Goal: Task Accomplishment & Management: Use online tool/utility

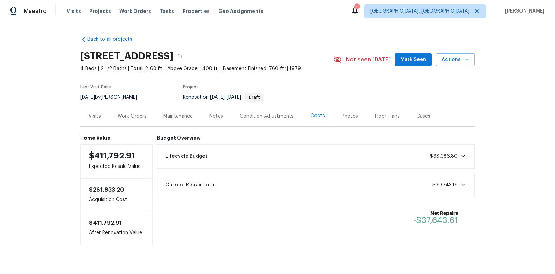
click at [359, 11] on icon at bounding box center [355, 10] width 8 height 8
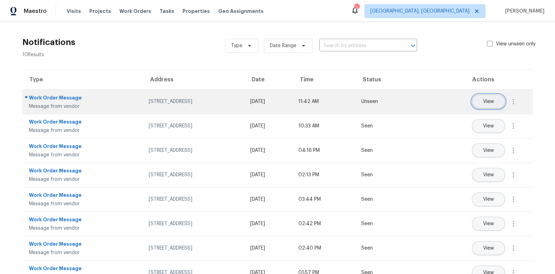
click at [493, 107] on button "View" at bounding box center [488, 102] width 33 height 14
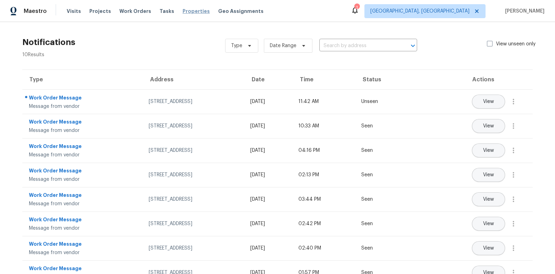
click at [190, 12] on span "Properties" at bounding box center [196, 11] width 27 height 7
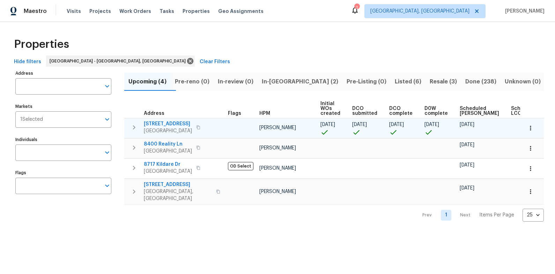
click at [177, 123] on span "1012 Kensington Blvd" at bounding box center [168, 123] width 48 height 7
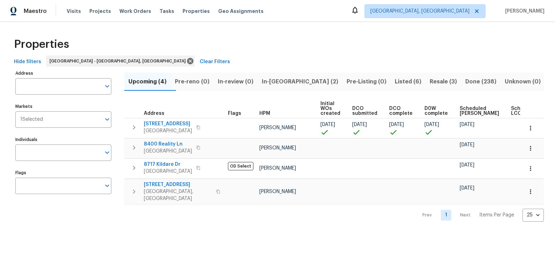
click at [290, 82] on span "In-reno (2)" at bounding box center [300, 82] width 76 height 10
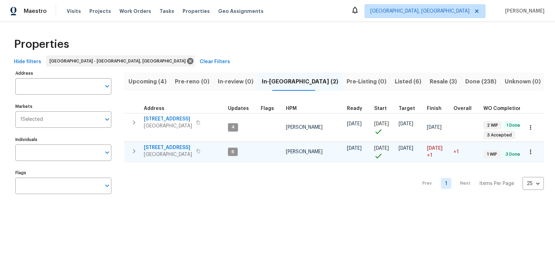
click at [159, 143] on td "411 S Maple St Maryville, TN 37803" at bounding box center [174, 151] width 101 height 18
click at [163, 147] on span "411 S Maple St" at bounding box center [168, 147] width 48 height 7
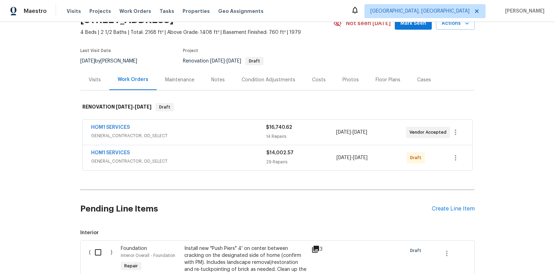
scroll to position [58, 0]
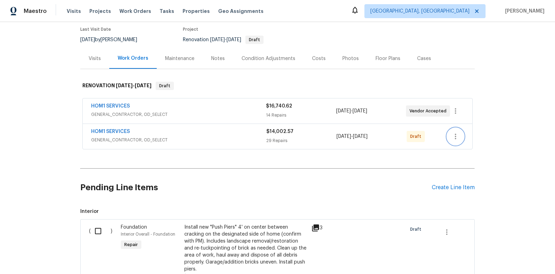
click at [458, 136] on icon "button" at bounding box center [455, 136] width 8 height 8
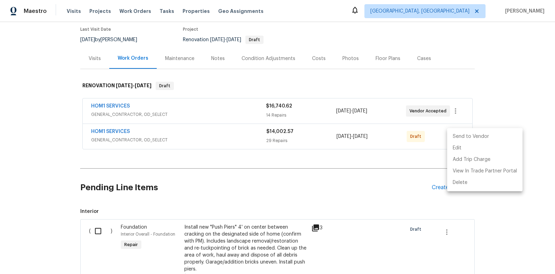
click at [473, 134] on li "Send to Vendor" at bounding box center [484, 137] width 75 height 12
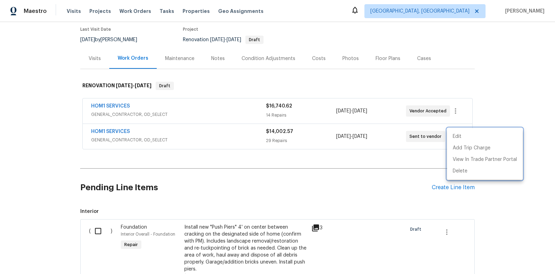
click at [501, 105] on div at bounding box center [277, 137] width 555 height 274
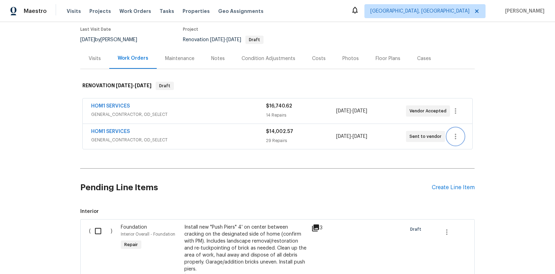
scroll to position [178, 0]
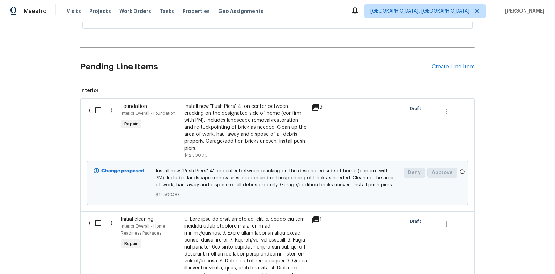
click at [97, 109] on input "checkbox" at bounding box center [101, 110] width 20 height 15
checkbox input "true"
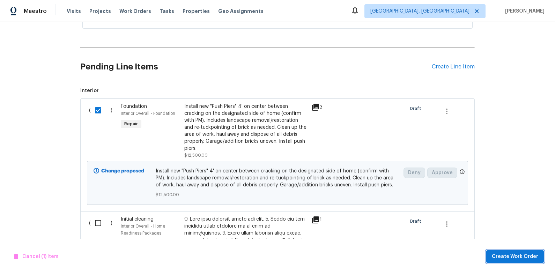
click at [512, 258] on span "Create Work Order" at bounding box center [515, 256] width 46 height 9
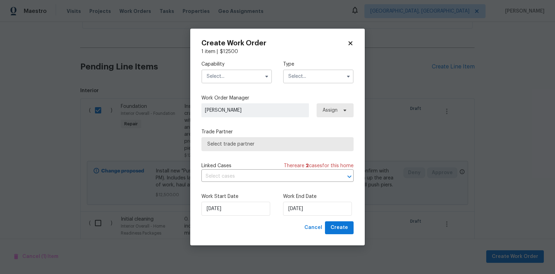
click at [237, 78] on input "text" at bounding box center [236, 76] width 71 height 14
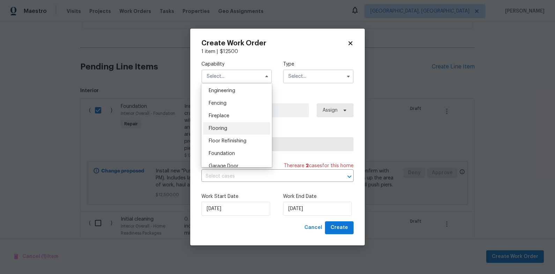
scroll to position [235, 0]
click at [237, 149] on div "Foundation" at bounding box center [236, 152] width 67 height 13
type input "Foundation"
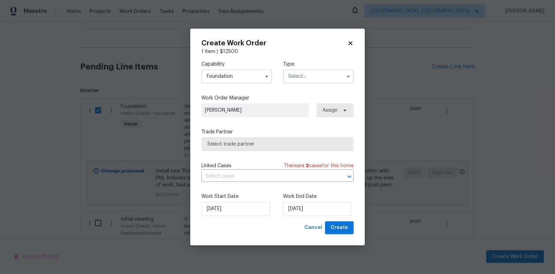
click at [313, 80] on input "text" at bounding box center [318, 76] width 71 height 14
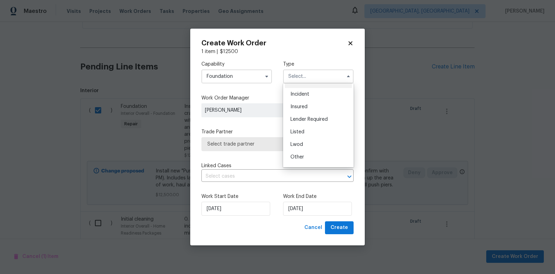
scroll to position [62, 0]
click at [314, 142] on span "Renovation" at bounding box center [303, 142] width 26 height 5
type input "Renovation"
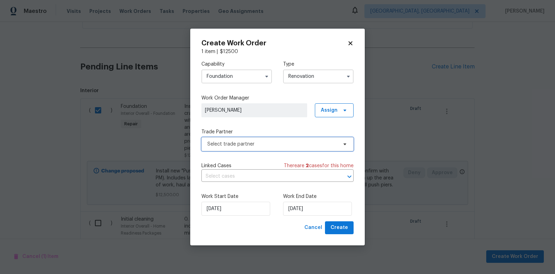
click at [274, 142] on span "Select trade partner" at bounding box center [272, 144] width 130 height 7
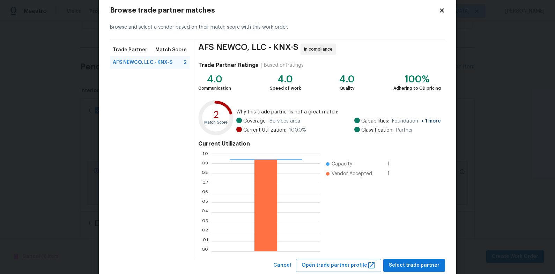
scroll to position [34, 0]
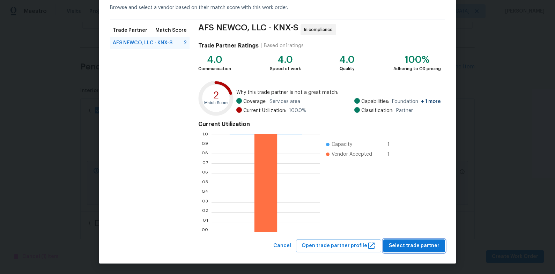
click at [419, 243] on span "Select trade partner" at bounding box center [414, 246] width 51 height 9
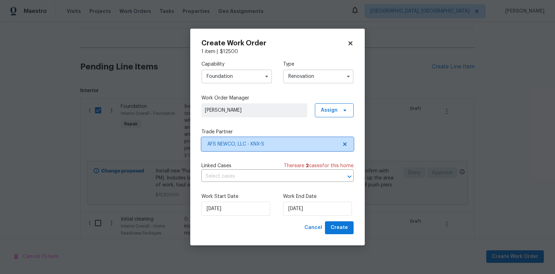
scroll to position [0, 0]
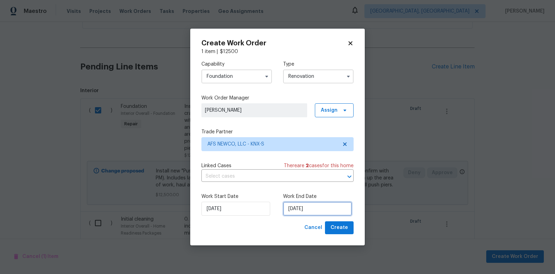
click at [294, 212] on input "10/2/2025" at bounding box center [317, 209] width 69 height 14
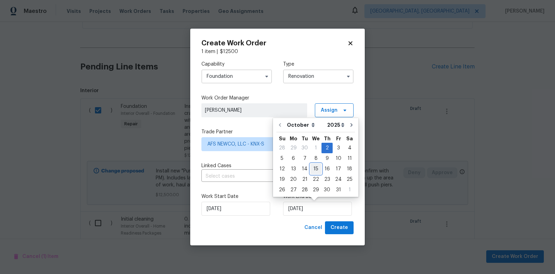
click at [312, 172] on div "15" at bounding box center [315, 169] width 11 height 10
type input "10/15/2025"
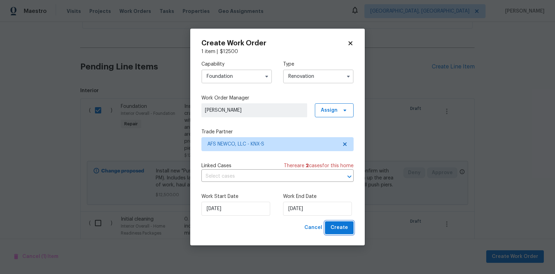
click at [335, 227] on span "Create" at bounding box center [339, 227] width 17 height 9
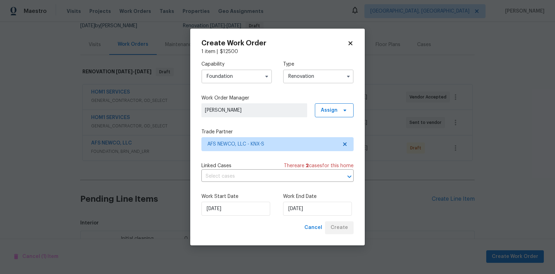
scroll to position [178, 0]
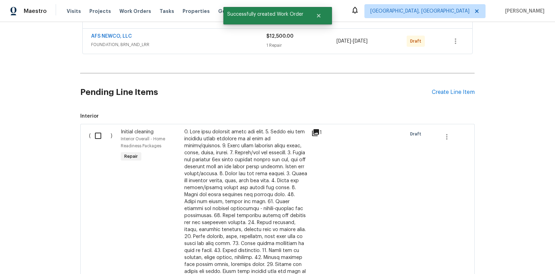
click at [102, 138] on input "checkbox" at bounding box center [101, 135] width 20 height 15
checkbox input "true"
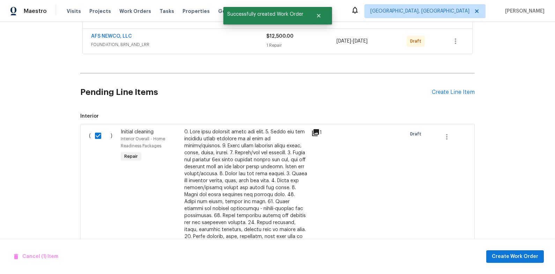
click at [539, 185] on div "Back to all projects 1012 Kensington Blvd, Maryville, TN 37803 4 Beds | 2 1/2 B…" at bounding box center [277, 148] width 555 height 252
click at [524, 257] on span "Create Work Order" at bounding box center [515, 256] width 46 height 9
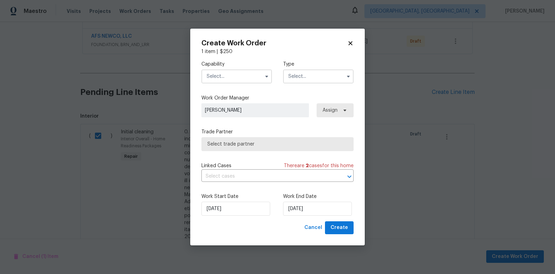
click at [253, 69] on input "text" at bounding box center [236, 76] width 71 height 14
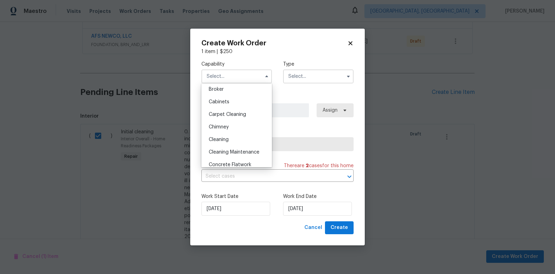
scroll to position [53, 0]
click at [235, 135] on div "Cleaning" at bounding box center [236, 139] width 67 height 13
type input "Cleaning"
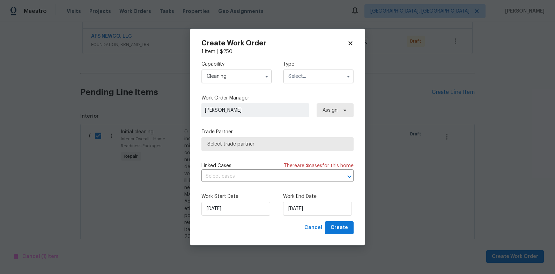
click at [318, 79] on input "text" at bounding box center [318, 76] width 71 height 14
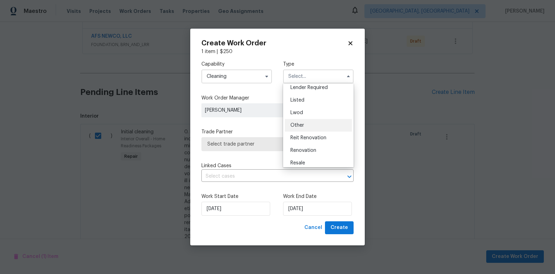
scroll to position [57, 0]
click at [315, 146] on span "Renovation" at bounding box center [303, 148] width 26 height 5
type input "Renovation"
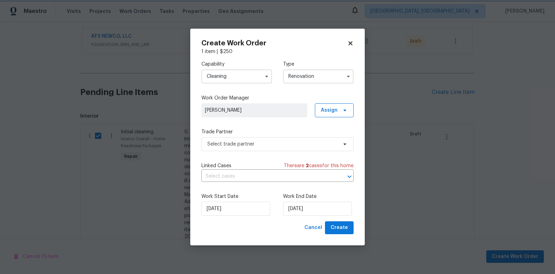
scroll to position [0, 0]
click at [278, 148] on span "Select trade partner" at bounding box center [277, 144] width 152 height 14
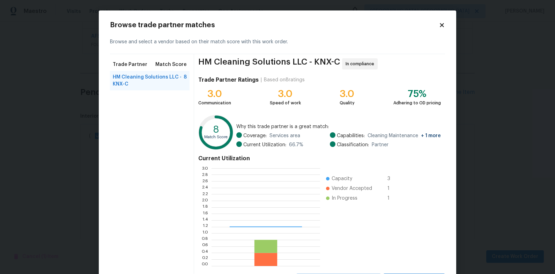
scroll to position [98, 109]
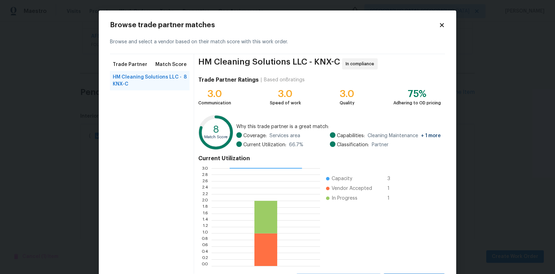
click at [442, 25] on icon at bounding box center [442, 25] width 4 height 4
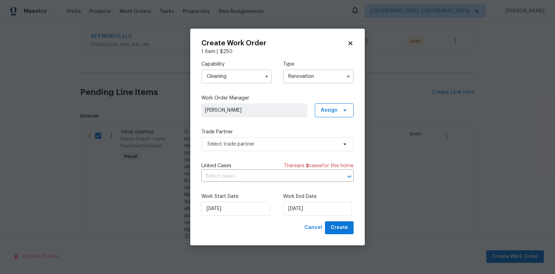
click at [350, 44] on icon at bounding box center [350, 44] width 4 height 4
checkbox input "false"
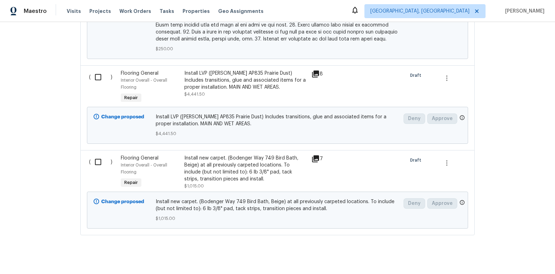
scroll to position [561, 0]
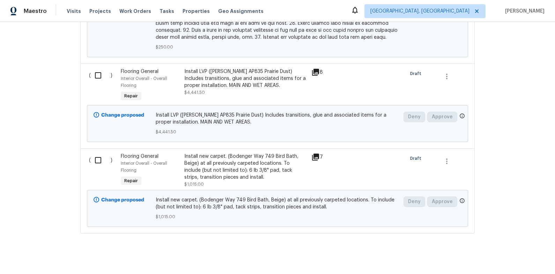
click at [96, 68] on input "checkbox" at bounding box center [101, 75] width 20 height 15
checkbox input "true"
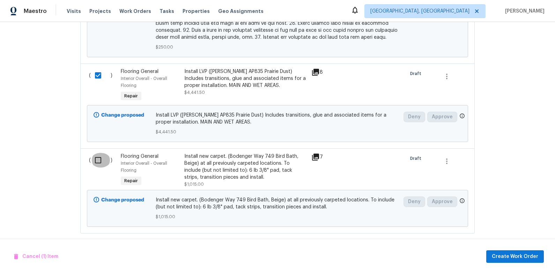
click at [99, 153] on input "checkbox" at bounding box center [101, 160] width 20 height 15
checkbox input "true"
click at [494, 260] on button "Create Work Order" at bounding box center [515, 256] width 58 height 13
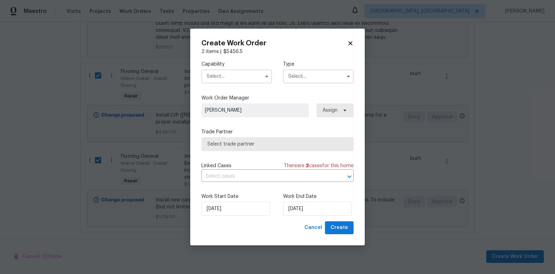
click at [224, 83] on input "text" at bounding box center [236, 76] width 71 height 14
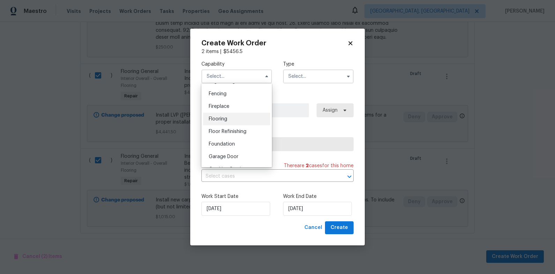
scroll to position [242, 0]
click at [241, 117] on div "Flooring" at bounding box center [236, 121] width 67 height 13
type input "Flooring"
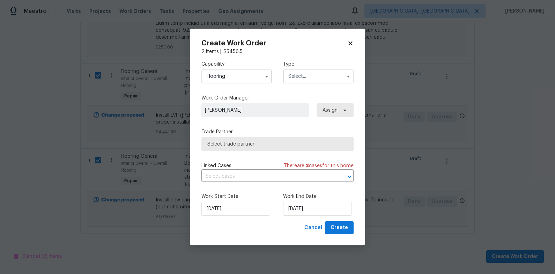
click at [319, 64] on label "Type" at bounding box center [318, 64] width 71 height 7
click at [320, 76] on input "text" at bounding box center [318, 76] width 71 height 14
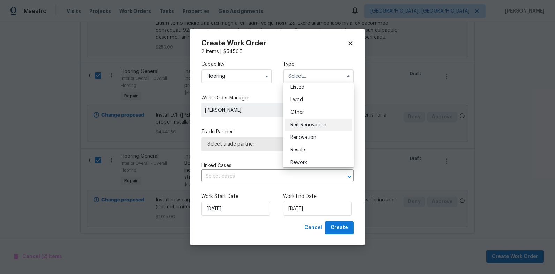
scroll to position [83, 0]
click at [317, 118] on div "Renovation" at bounding box center [318, 121] width 67 height 13
type input "Renovation"
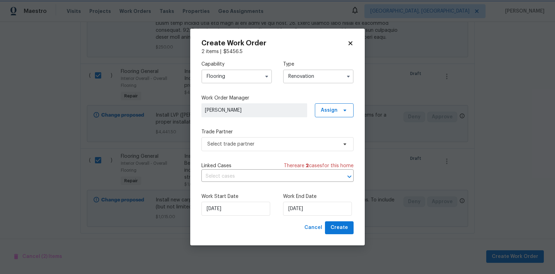
scroll to position [0, 0]
click at [257, 140] on span "Select trade partner" at bounding box center [277, 144] width 152 height 14
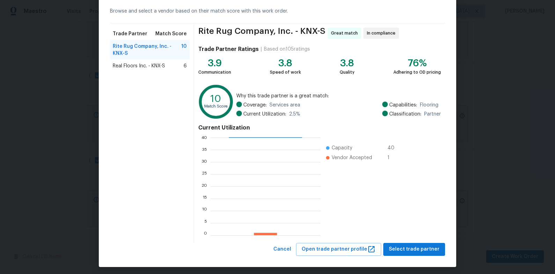
scroll to position [34, 0]
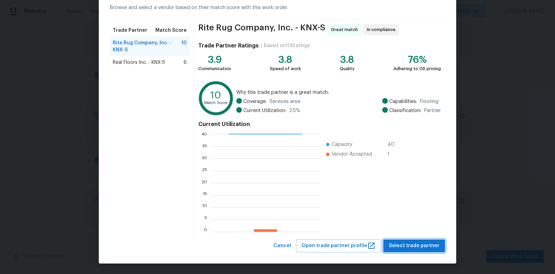
click at [397, 242] on span "Select trade partner" at bounding box center [414, 246] width 51 height 9
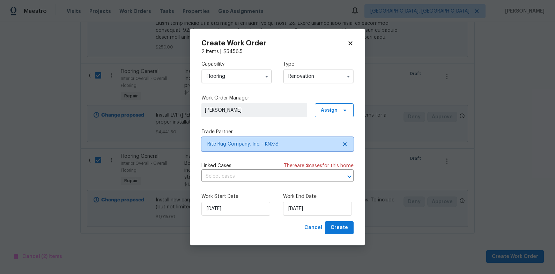
scroll to position [0, 0]
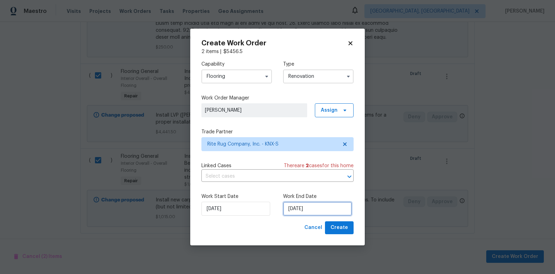
click at [301, 208] on input "10/2/2025" at bounding box center [317, 209] width 69 height 14
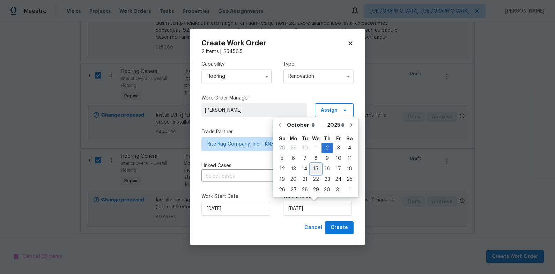
click at [317, 165] on div "15" at bounding box center [315, 169] width 11 height 10
type input "10/15/2025"
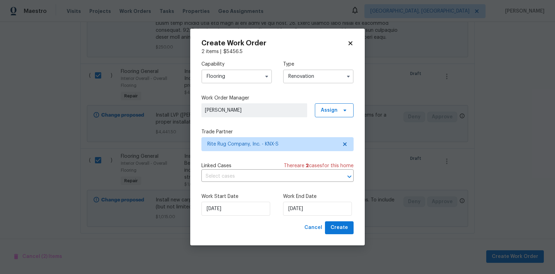
click at [331, 219] on div "Work Start Date 10/2/2025 Work End Date 10/15/2025" at bounding box center [277, 204] width 152 height 34
click at [331, 225] on button "Create" at bounding box center [339, 227] width 29 height 13
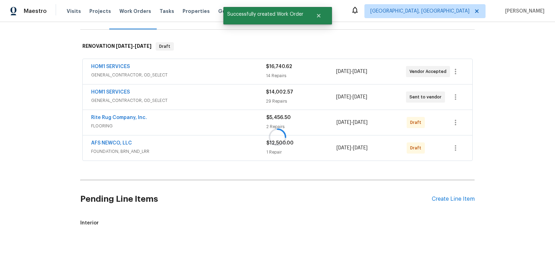
scroll to position [417, 0]
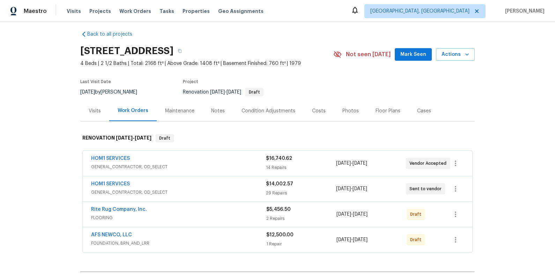
scroll to position [10, 0]
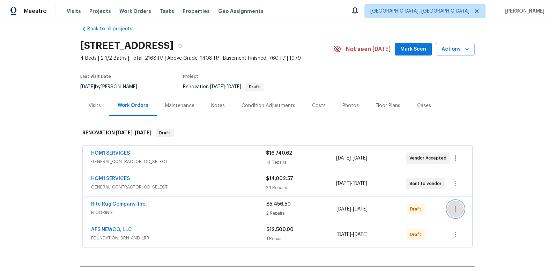
click at [462, 209] on button "button" at bounding box center [455, 209] width 17 height 17
click at [473, 207] on li "Send to Vendor" at bounding box center [484, 210] width 75 height 12
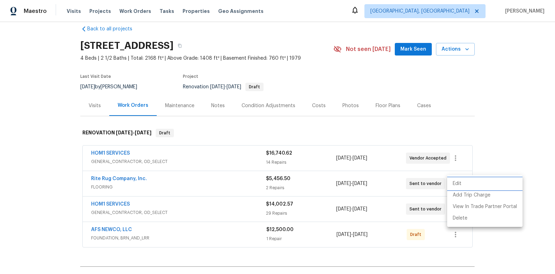
click at [493, 183] on li "Edit" at bounding box center [484, 184] width 75 height 12
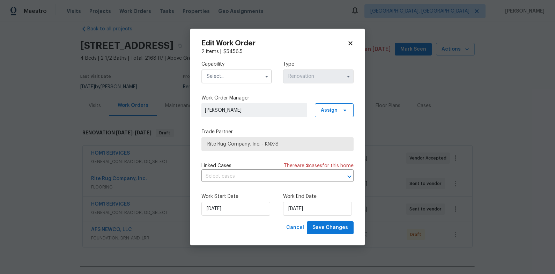
click at [353, 44] on icon at bounding box center [350, 43] width 6 height 6
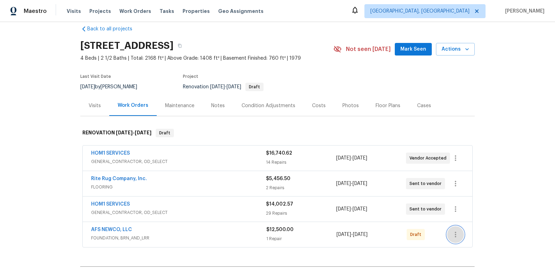
click at [455, 236] on icon "button" at bounding box center [455, 234] width 8 height 8
click at [465, 215] on li "Send to Vendor" at bounding box center [484, 214] width 75 height 12
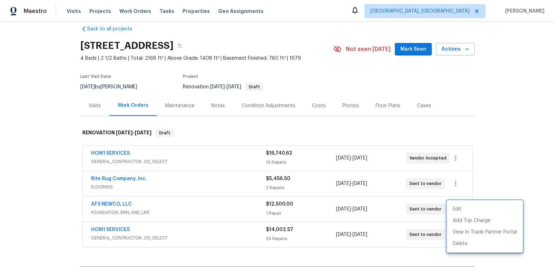
click at [496, 169] on div at bounding box center [277, 137] width 555 height 274
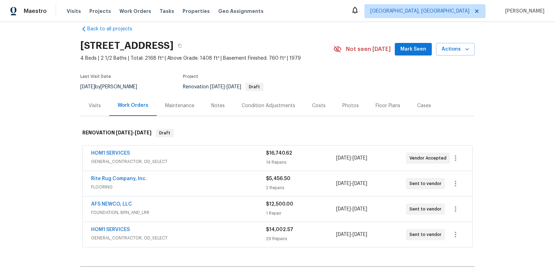
click at [318, 103] on div "Costs" at bounding box center [319, 105] width 14 height 7
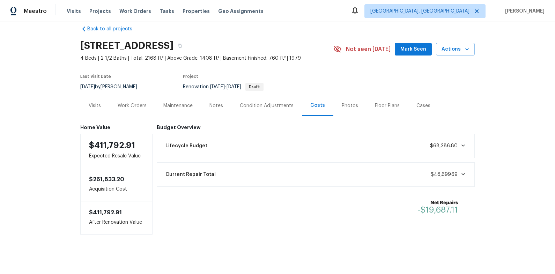
click at [144, 107] on div "Work Orders" at bounding box center [132, 105] width 29 height 7
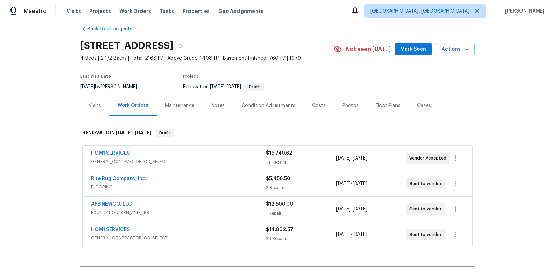
click at [476, 147] on div "Back to all projects 1012 Kensington Blvd, Maryville, TN 37803 4 Beds | 2 1/2 B…" at bounding box center [277, 148] width 555 height 252
click at [418, 82] on section "1012 Kensington Blvd, Maryville, TN 37803 4 Beds | 2 1/2 Baths | Total: 2168 ft…" at bounding box center [277, 66] width 395 height 59
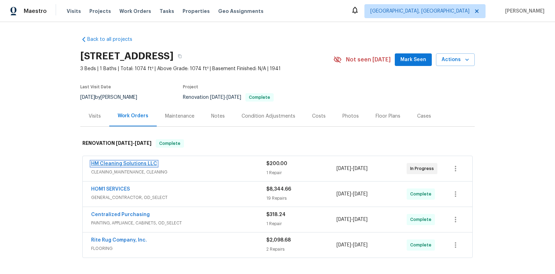
click at [144, 165] on link "HM Cleaning Solutions LLC" at bounding box center [124, 163] width 66 height 5
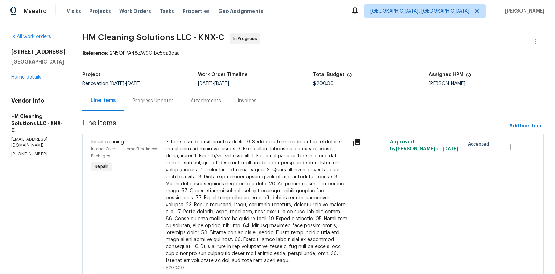
click at [165, 105] on div "Progress Updates" at bounding box center [153, 100] width 58 height 21
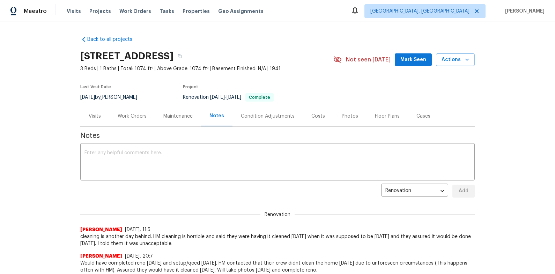
click at [358, 10] on icon at bounding box center [355, 10] width 6 height 7
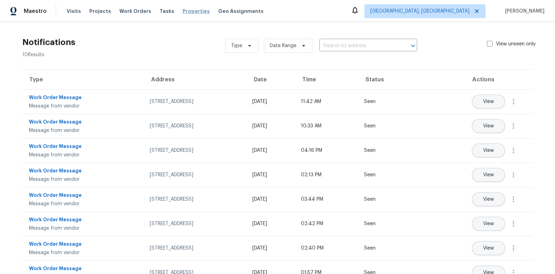
click at [188, 14] on span "Properties" at bounding box center [196, 11] width 27 height 7
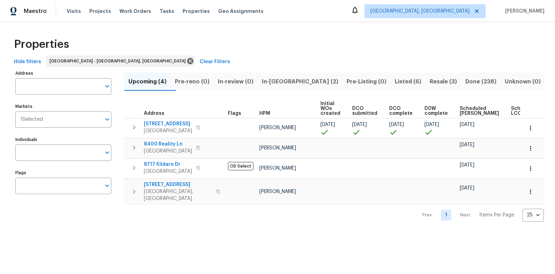
click at [305, 84] on span "In-reno (2)" at bounding box center [300, 82] width 76 height 10
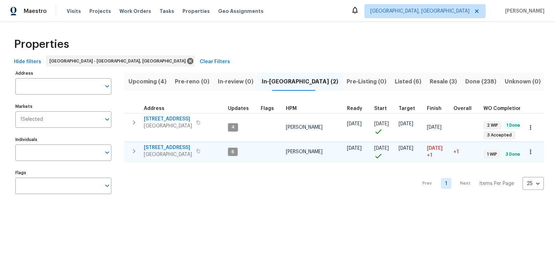
click at [168, 147] on span "[STREET_ADDRESS]" at bounding box center [168, 147] width 48 height 7
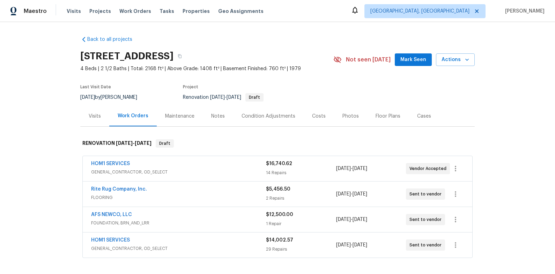
scroll to position [10, 0]
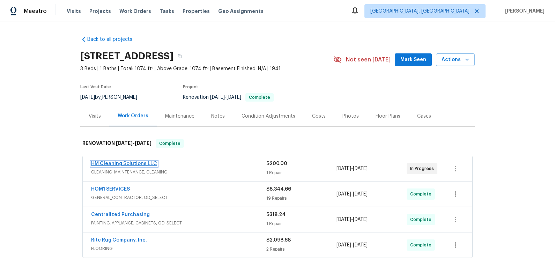
click at [116, 163] on link "HM Cleaning Solutions LLC" at bounding box center [124, 163] width 66 height 5
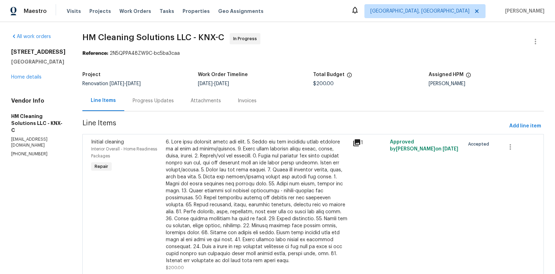
click at [170, 102] on div "Progress Updates" at bounding box center [153, 100] width 41 height 7
click at [116, 102] on div "Line Items" at bounding box center [103, 100] width 25 height 7
click at [170, 102] on div "Progress Updates" at bounding box center [153, 100] width 41 height 7
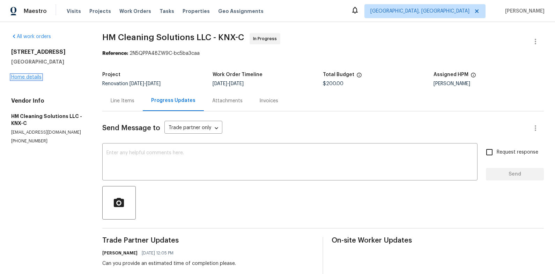
click at [35, 78] on link "Home details" at bounding box center [26, 77] width 30 height 5
